Goal: Obtain resource: Obtain resource

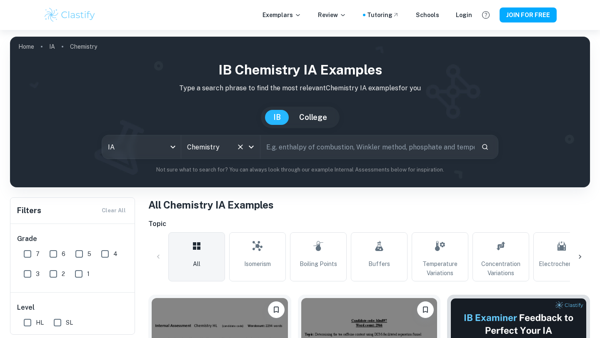
click at [229, 150] on input "Chemistry" at bounding box center [209, 147] width 48 height 16
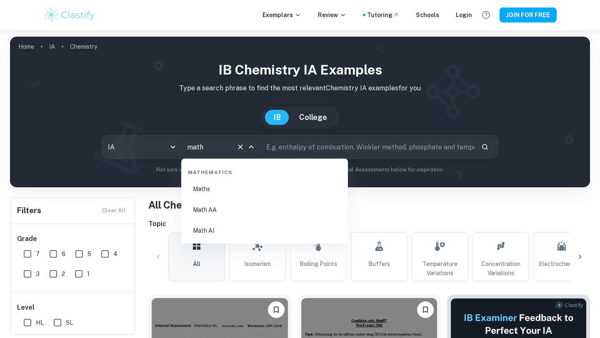
click at [232, 229] on li "Math AI" at bounding box center [265, 230] width 160 height 19
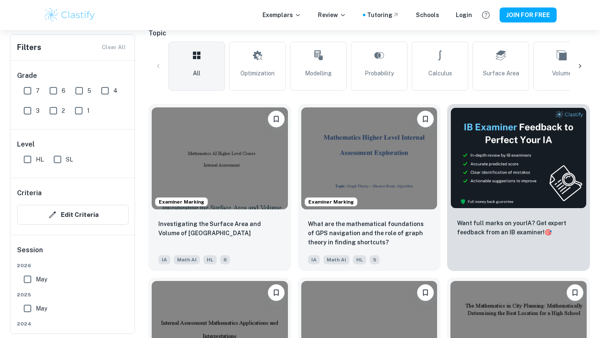
type input "Math AI"
click at [62, 165] on input "SL" at bounding box center [57, 159] width 17 height 17
checkbox input "true"
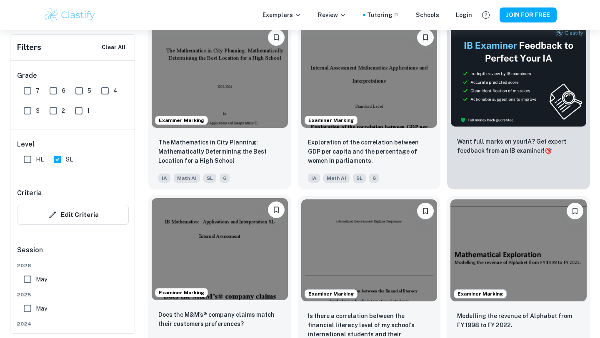
scroll to position [351, 0]
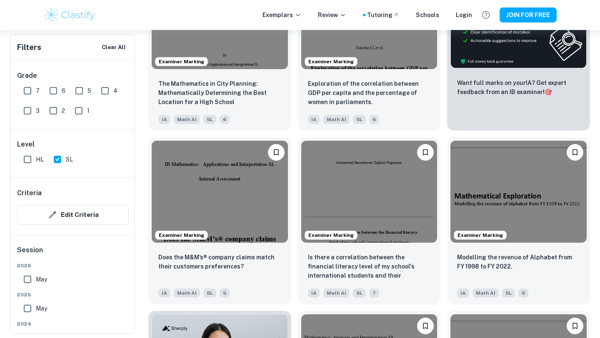
click at [32, 94] on input "7" at bounding box center [27, 91] width 17 height 17
checkbox input "true"
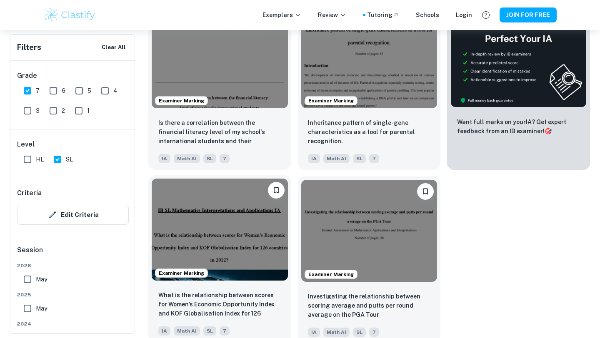
scroll to position [318, 0]
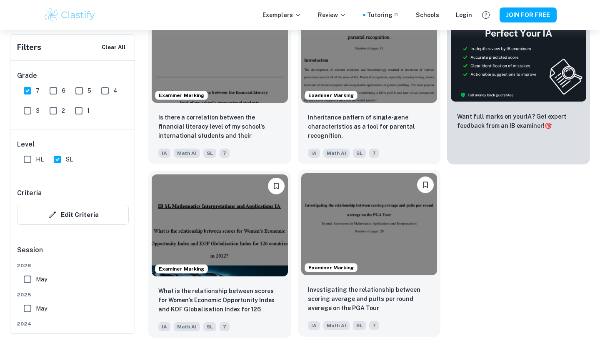
click at [343, 217] on img at bounding box center [369, 224] width 136 height 102
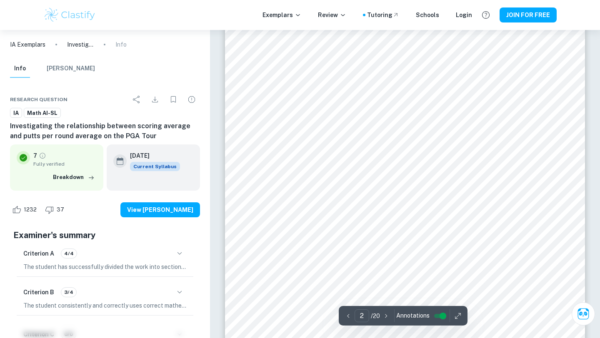
scroll to position [618, 0]
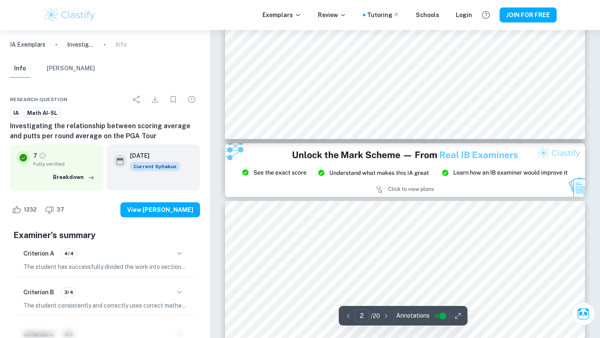
type input "3"
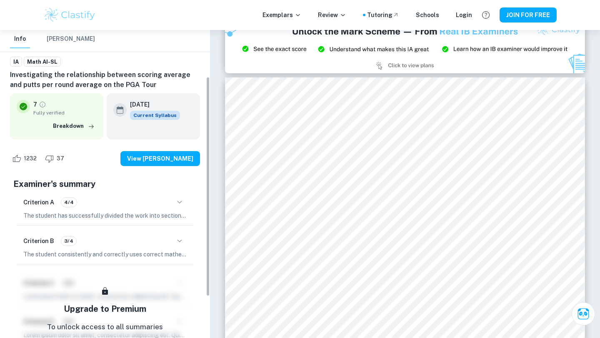
scroll to position [114, 0]
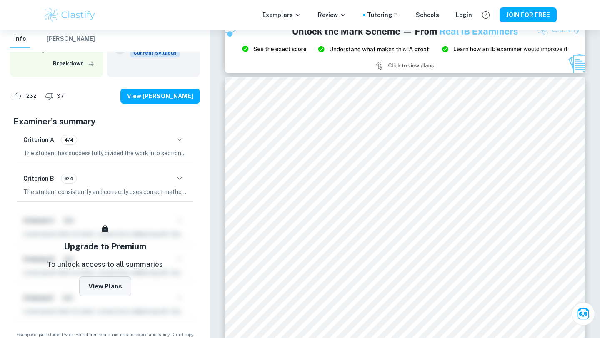
click at [85, 285] on button "View Plans" at bounding box center [105, 287] width 52 height 20
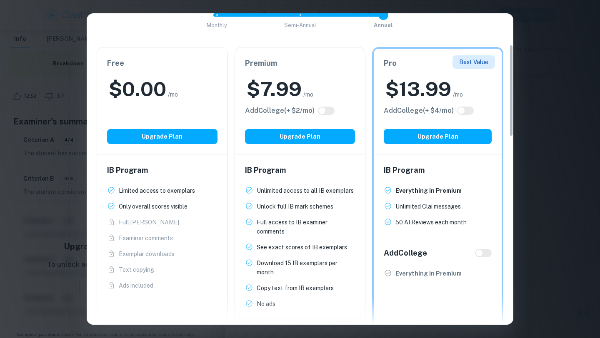
scroll to position [106, 0]
drag, startPoint x: 398, startPoint y: 205, endPoint x: 450, endPoint y: 205, distance: 52.1
click at [450, 205] on p "Unlimited Clai messages" at bounding box center [428, 207] width 65 height 9
click at [430, 225] on p "50 AI Reviews each month" at bounding box center [431, 222] width 71 height 9
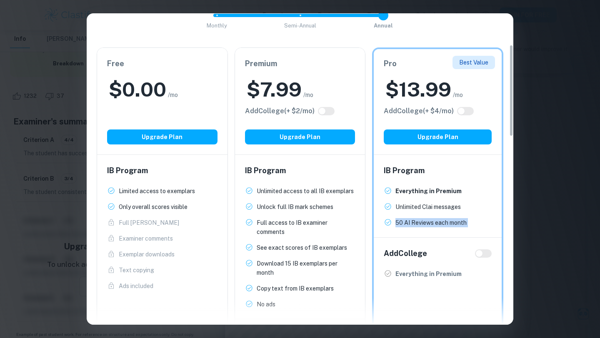
click at [430, 225] on p "50 AI Reviews each month" at bounding box center [431, 222] width 71 height 9
click at [427, 234] on div "IB Program Everything in Premium New! Unlimited Clai messages New! 50 AI Review…" at bounding box center [438, 196] width 128 height 83
click at [321, 283] on ul "Unlimited access to all IB exemplars New! Unlock full IB mark schemes New! Full…" at bounding box center [300, 248] width 110 height 123
click at [292, 86] on h2 "$ 7.99" at bounding box center [274, 89] width 55 height 27
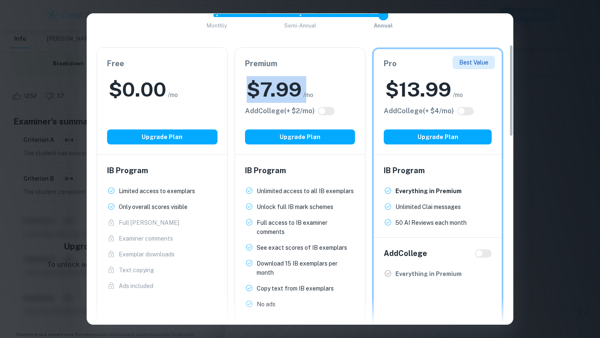
click at [292, 86] on h2 "$ 7.99" at bounding box center [274, 89] width 55 height 27
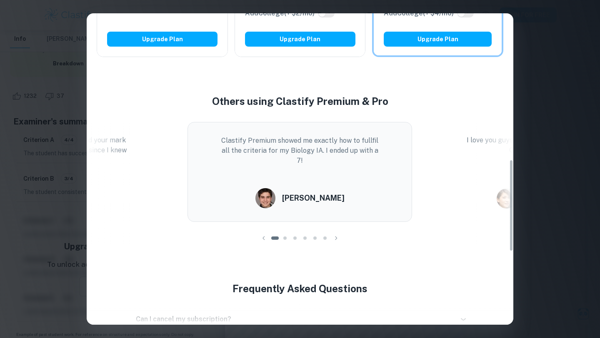
scroll to position [486, 0]
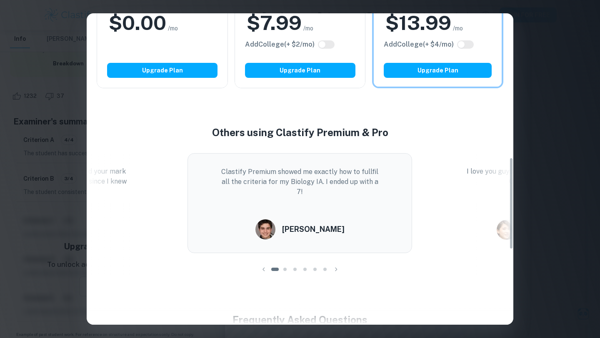
click at [311, 137] on h4 "Others using Clastify Premium & Pro" at bounding box center [300, 132] width 427 height 15
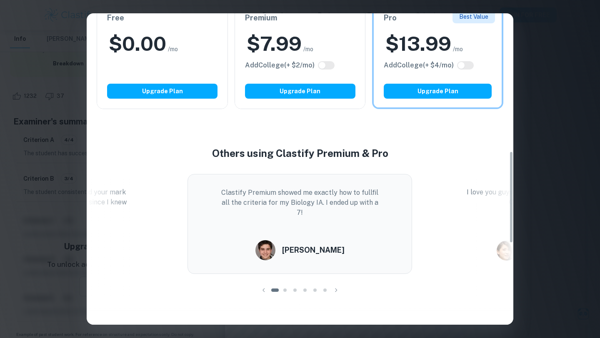
scroll to position [0, 0]
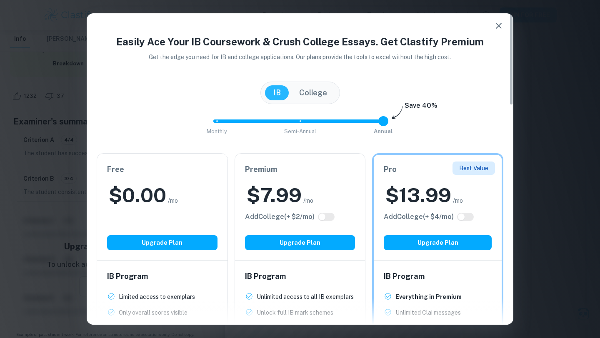
click at [294, 251] on div "Premium $ 7.99 /mo Add College (+ $ 2 /mo) Upgrade Plan" at bounding box center [300, 207] width 130 height 107
click at [284, 247] on button "Upgrade Plan" at bounding box center [300, 243] width 110 height 15
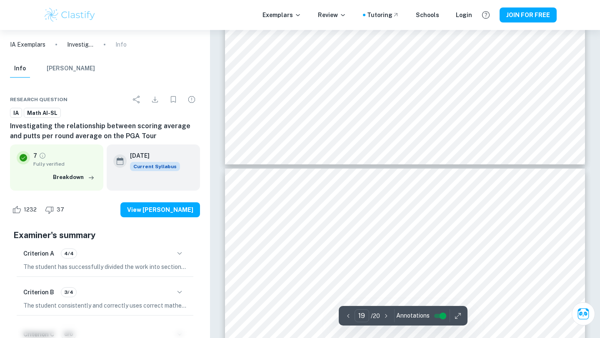
scroll to position [9470, 0]
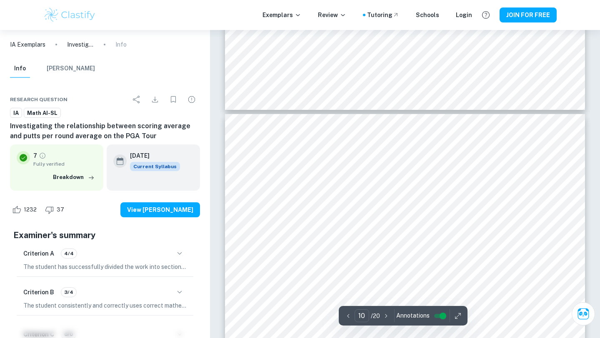
type input "9"
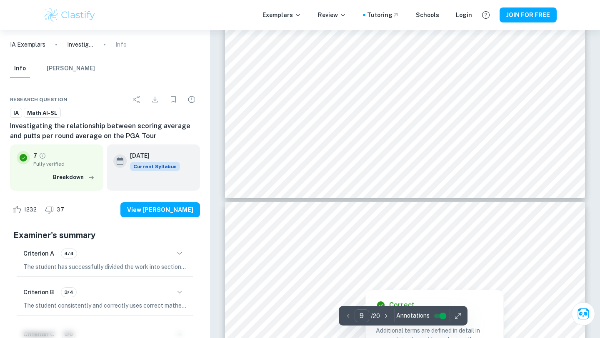
scroll to position [4628, 0]
click at [445, 315] on input "controlled" at bounding box center [443, 316] width 30 height 10
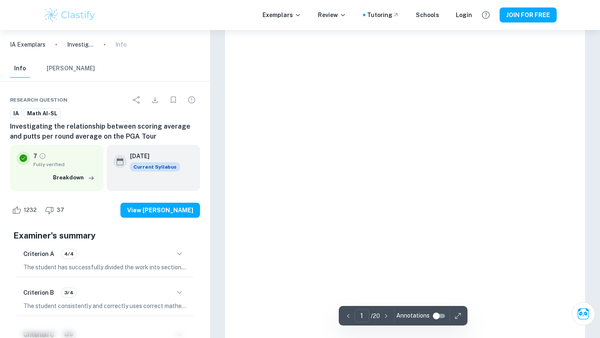
type input "10"
click at [441, 315] on input "controlled" at bounding box center [436, 316] width 30 height 10
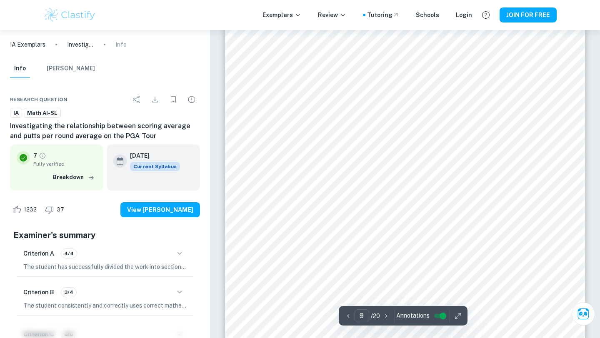
type input "8"
